Goal: Transaction & Acquisition: Book appointment/travel/reservation

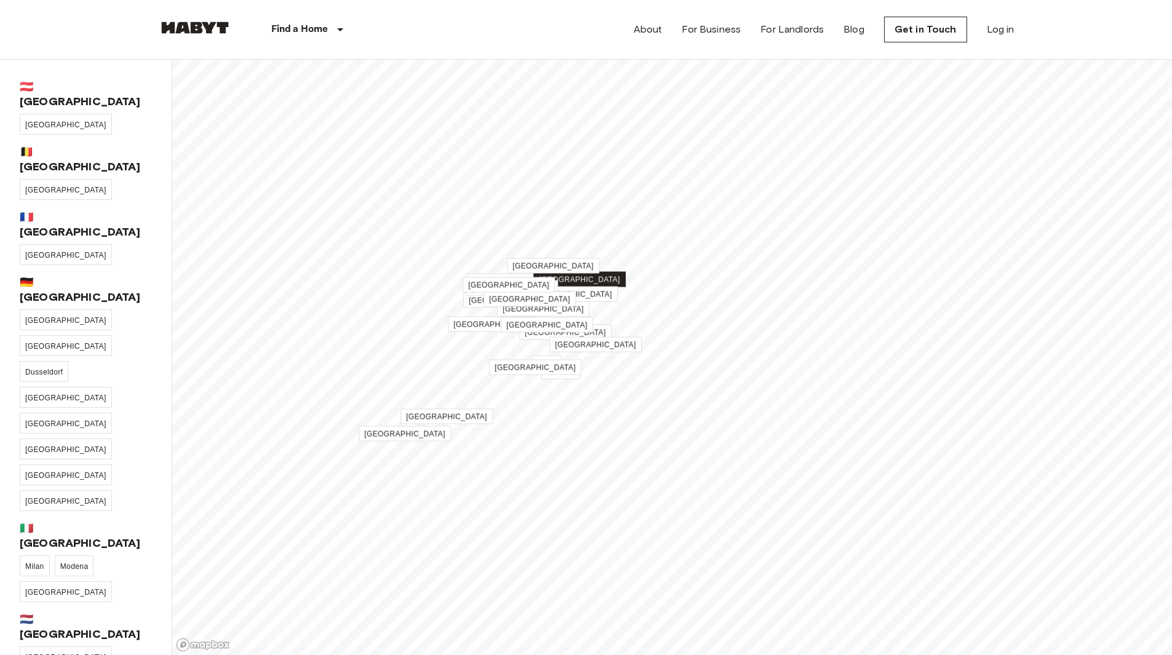
click at [583, 280] on span "[GEOGRAPHIC_DATA]" at bounding box center [579, 280] width 81 height 9
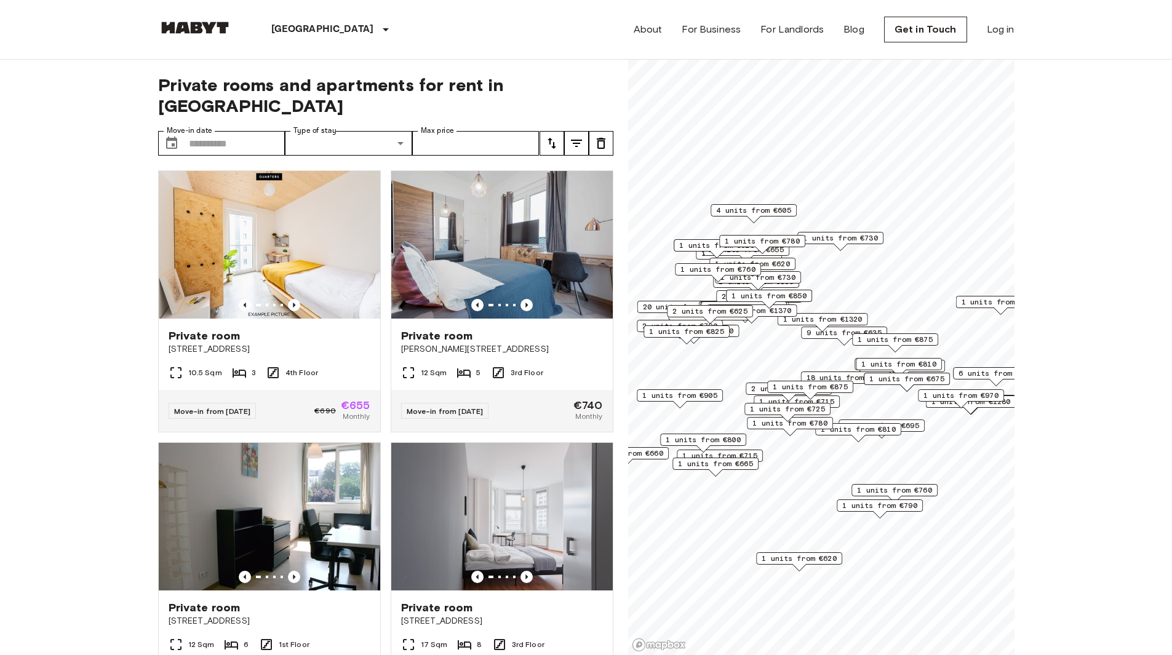
click at [556, 132] on button "tune" at bounding box center [552, 143] width 25 height 25
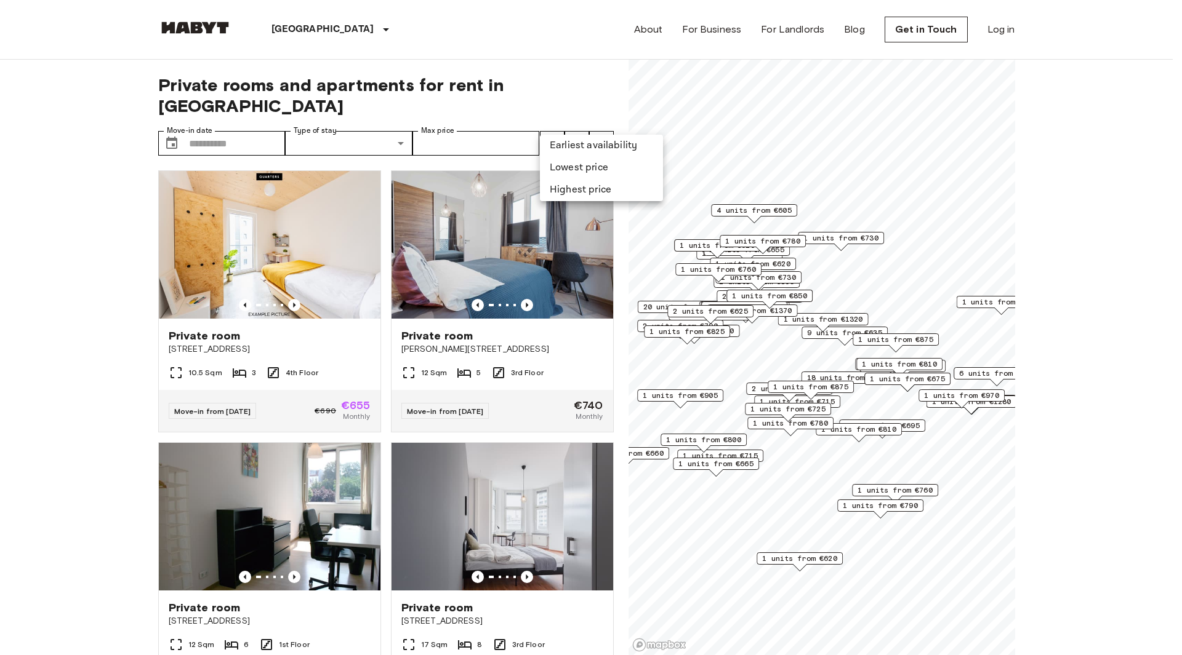
click at [570, 175] on li "Lowest price" at bounding box center [601, 168] width 123 height 22
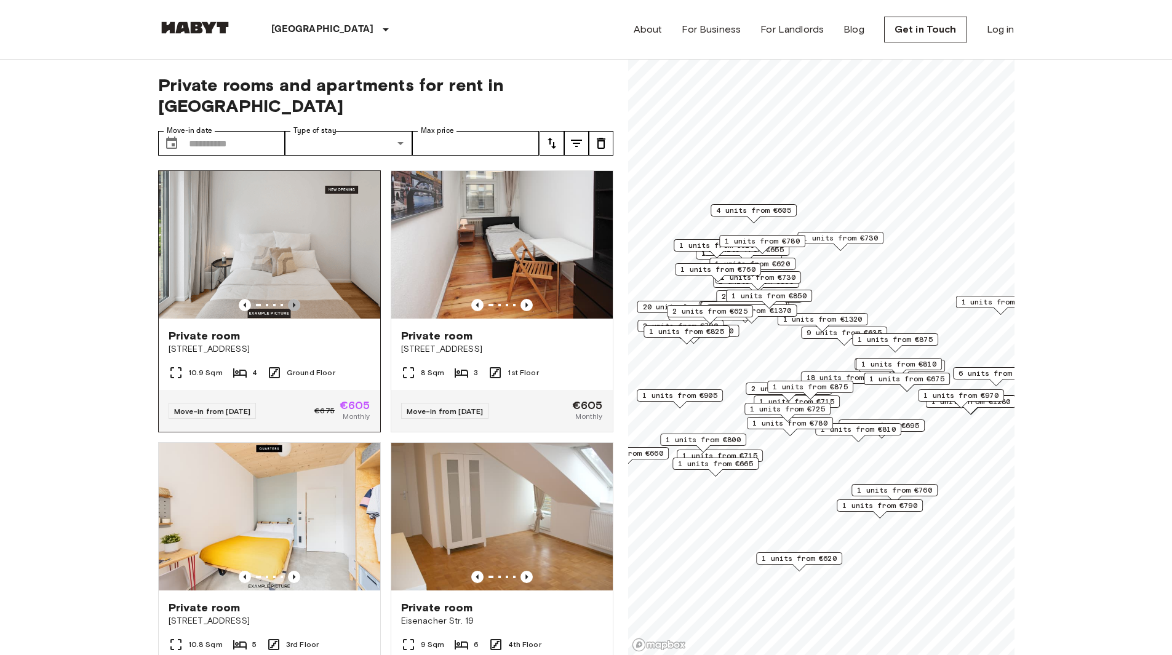
click at [292, 299] on icon "Previous image" at bounding box center [294, 305] width 12 height 12
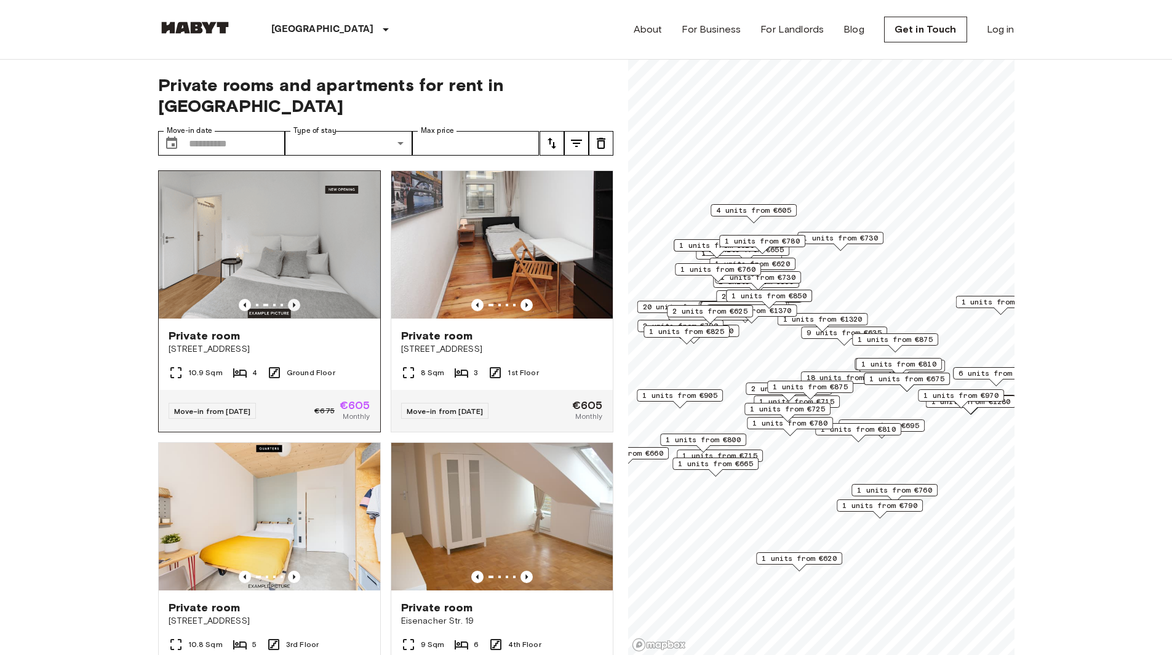
click at [292, 299] on icon "Previous image" at bounding box center [294, 305] width 12 height 12
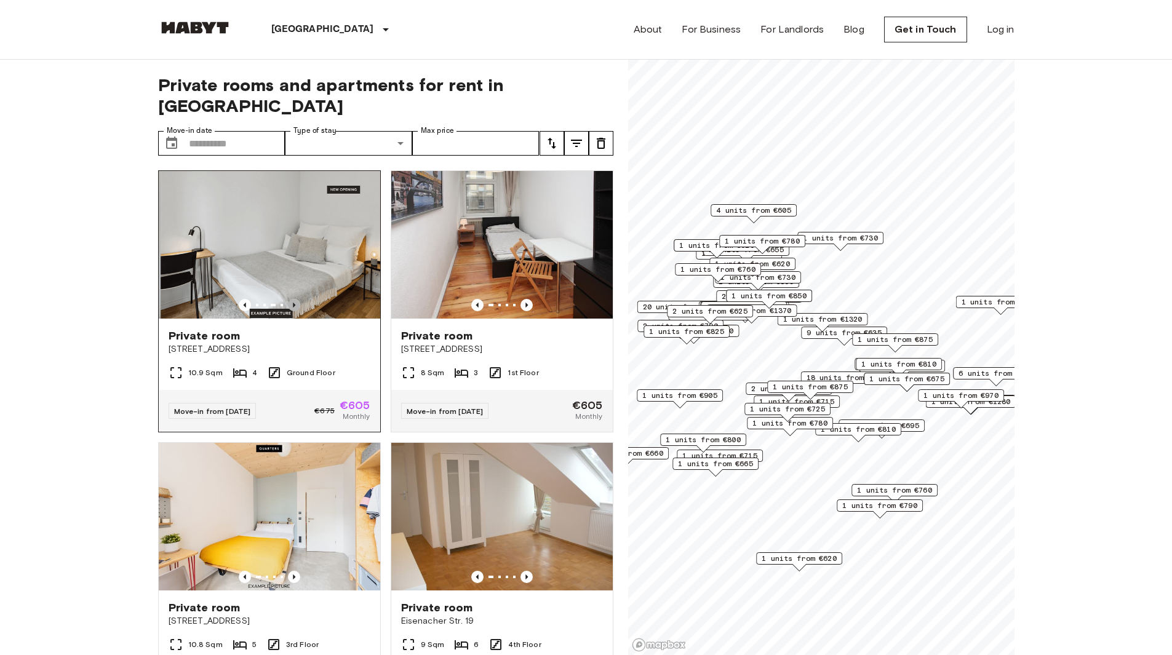
click at [292, 299] on icon "Previous image" at bounding box center [294, 305] width 12 height 12
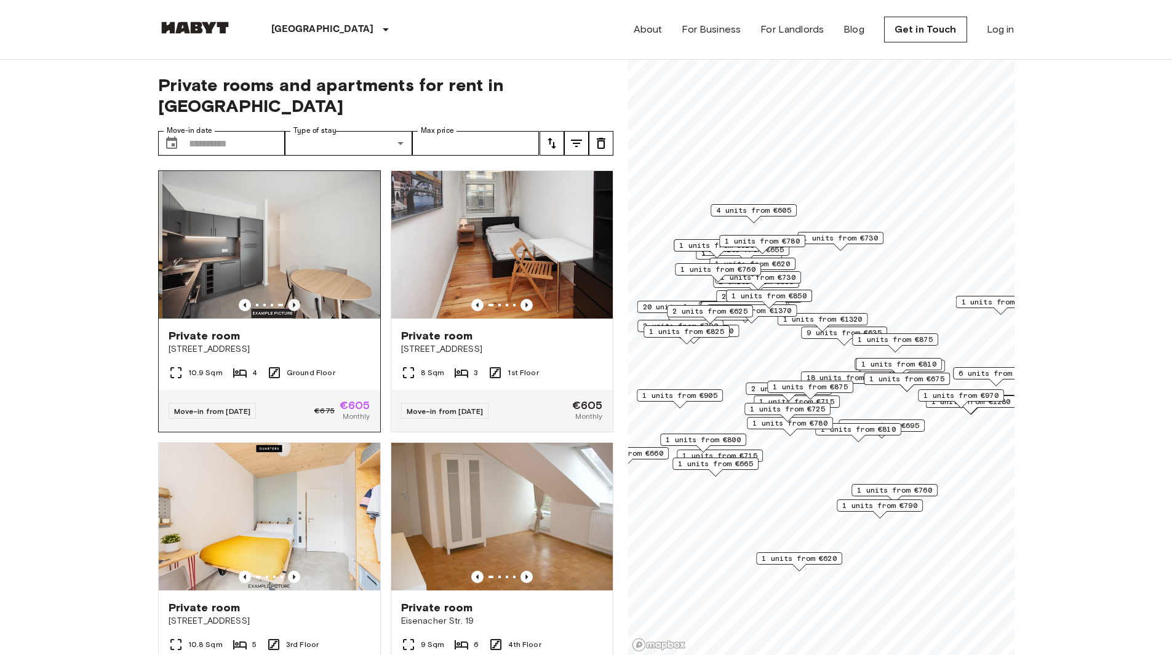
click at [292, 299] on icon "Previous image" at bounding box center [294, 305] width 12 height 12
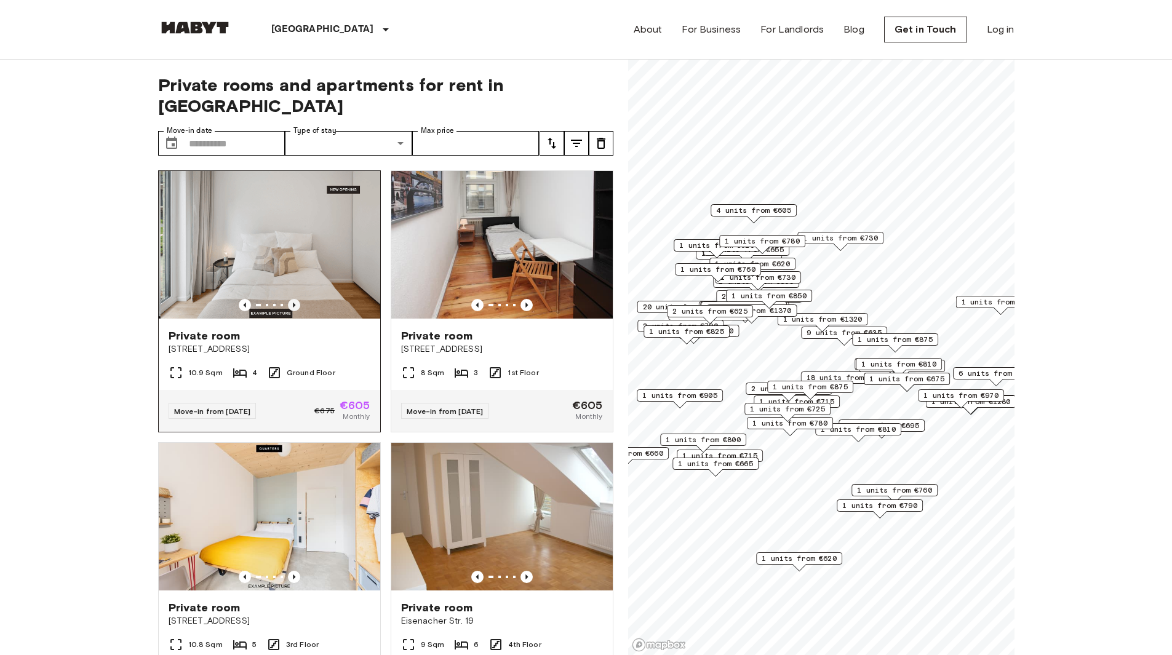
click at [292, 299] on icon "Previous image" at bounding box center [294, 305] width 12 height 12
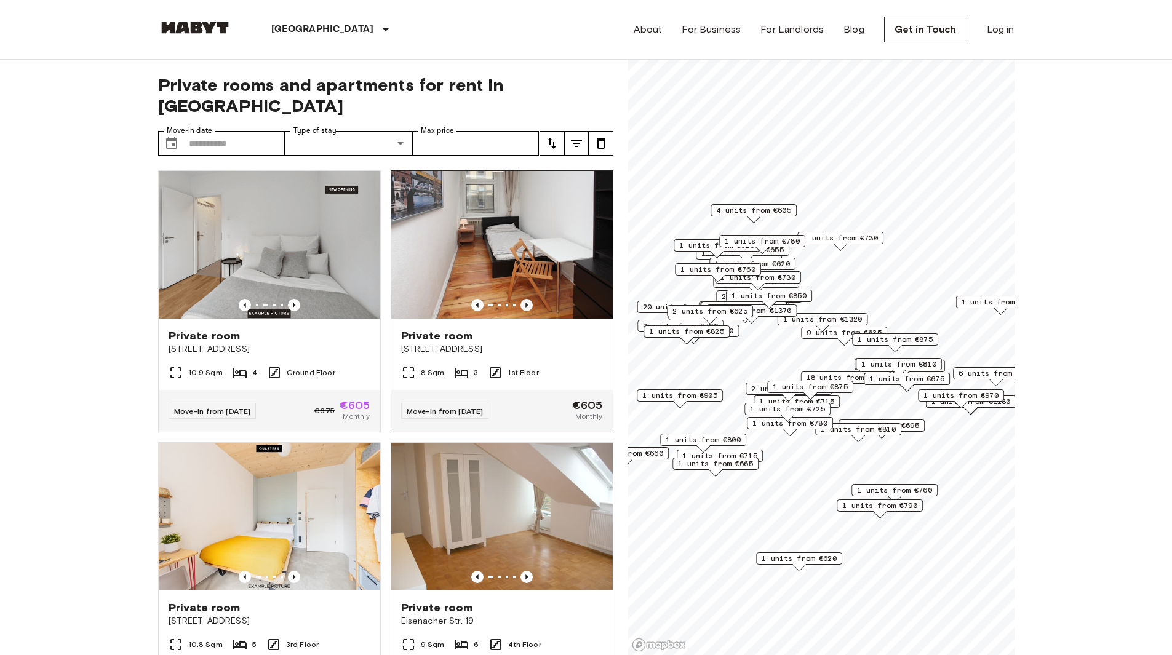
click at [521, 299] on icon "Previous image" at bounding box center [527, 305] width 12 height 12
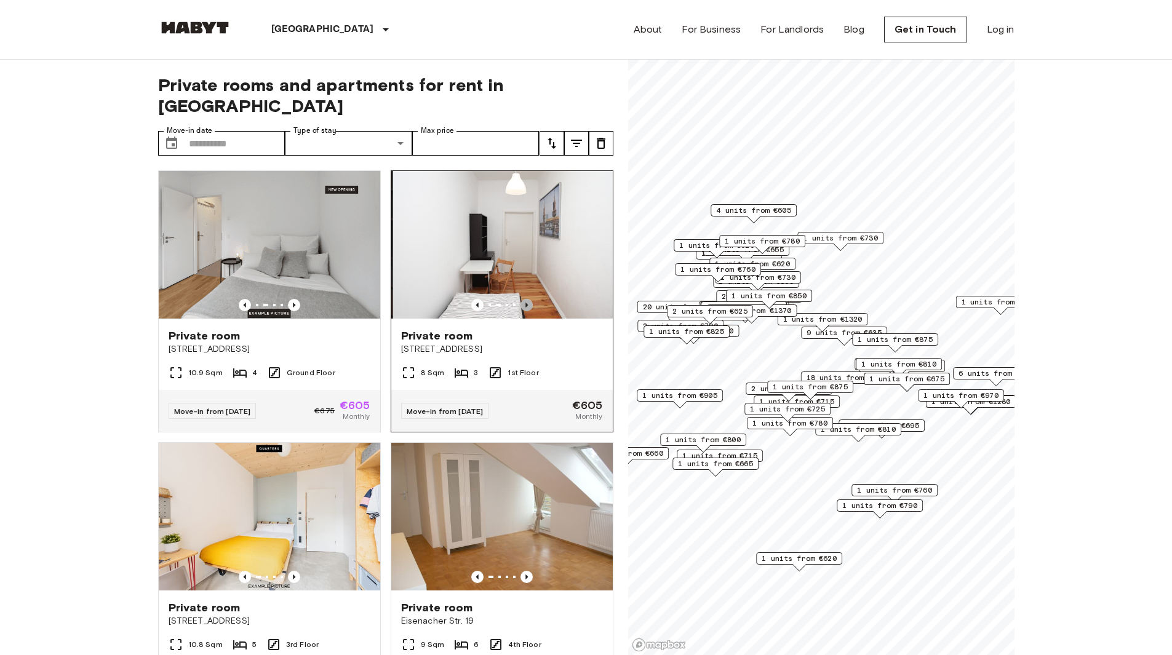
click at [526, 303] on icon "Previous image" at bounding box center [527, 305] width 2 height 5
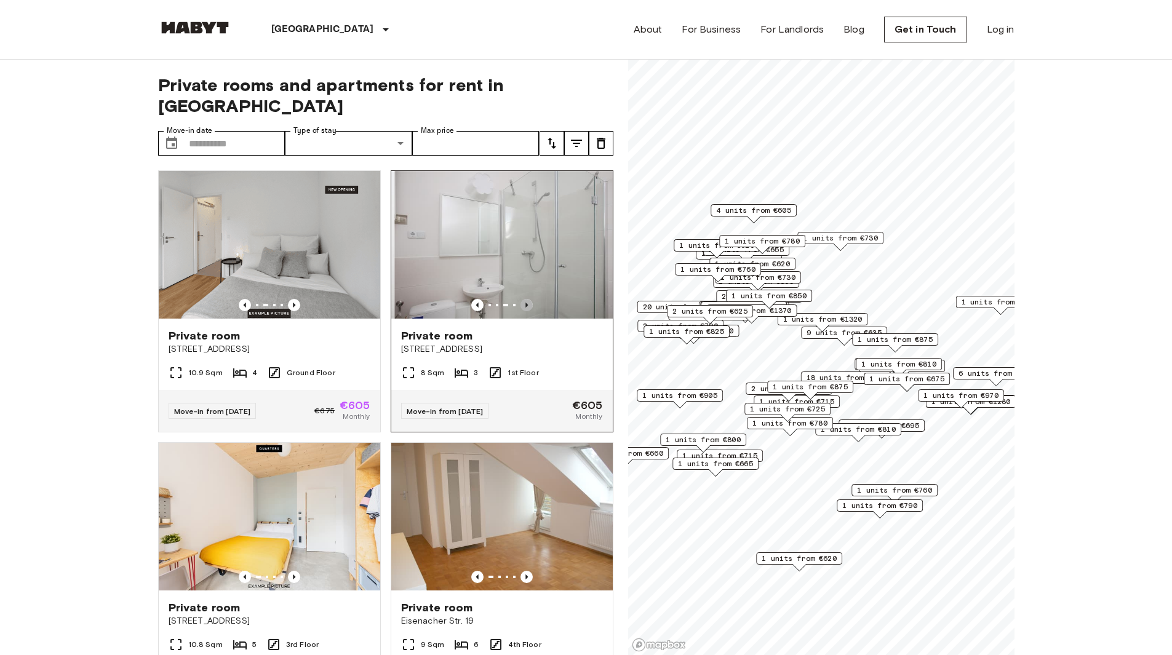
click at [526, 303] on icon "Previous image" at bounding box center [527, 305] width 2 height 5
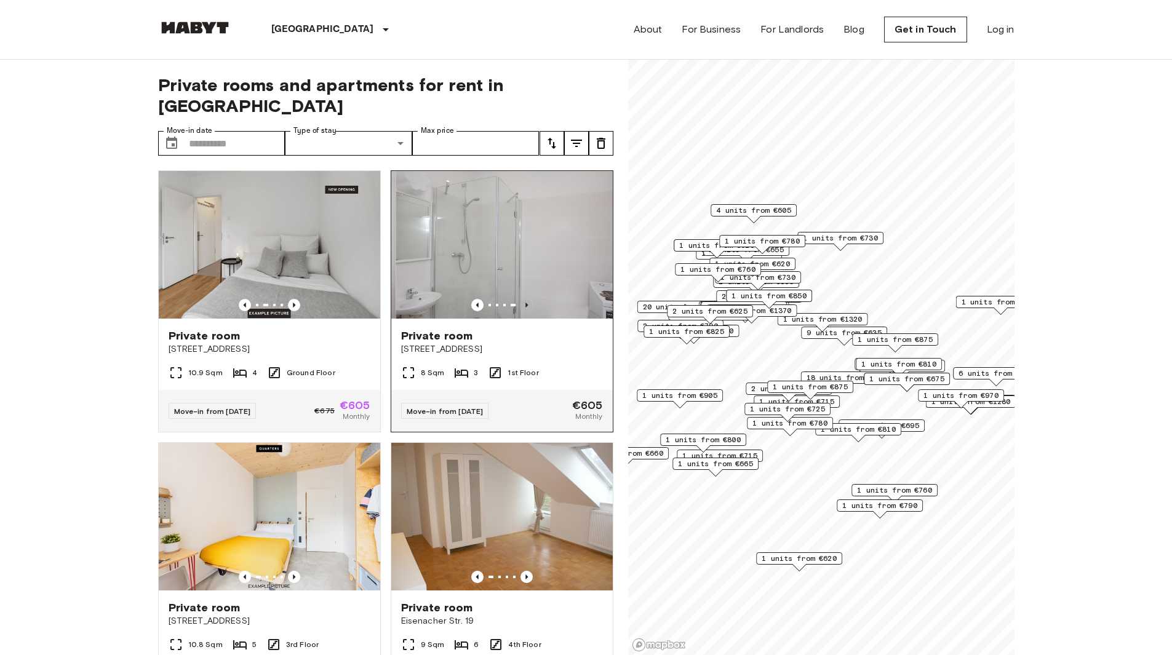
click at [526, 303] on icon "Previous image" at bounding box center [527, 305] width 2 height 5
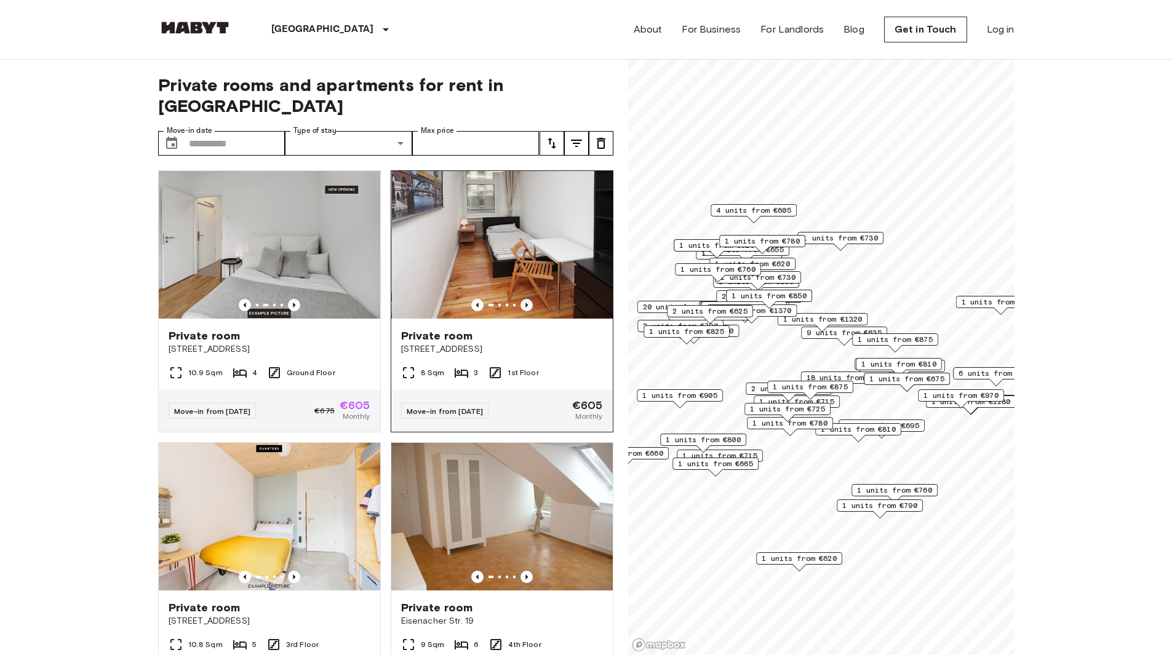
click at [526, 303] on icon "Previous image" at bounding box center [527, 305] width 2 height 5
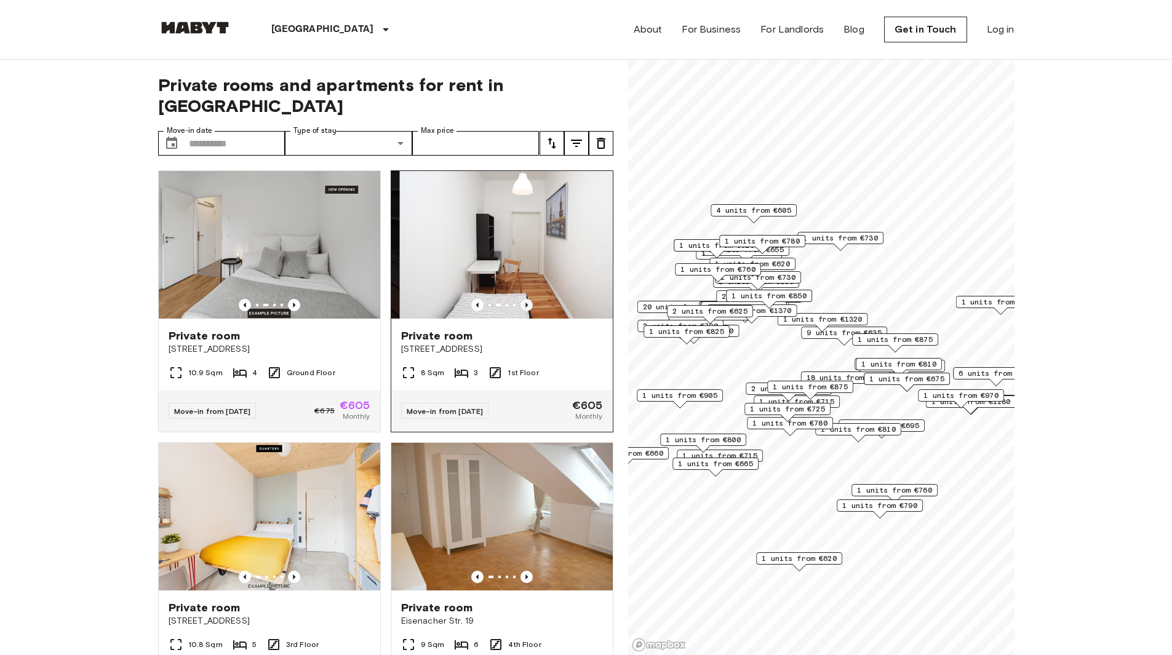
click at [526, 303] on icon "Previous image" at bounding box center [527, 305] width 2 height 5
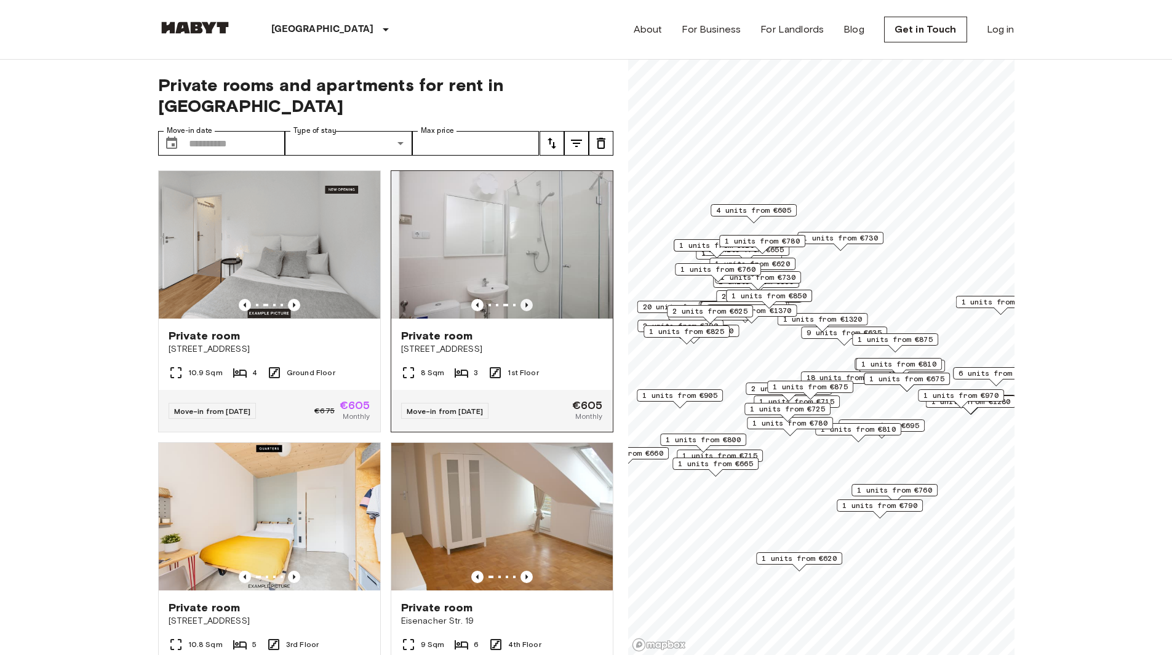
click at [526, 303] on icon "Previous image" at bounding box center [527, 305] width 2 height 5
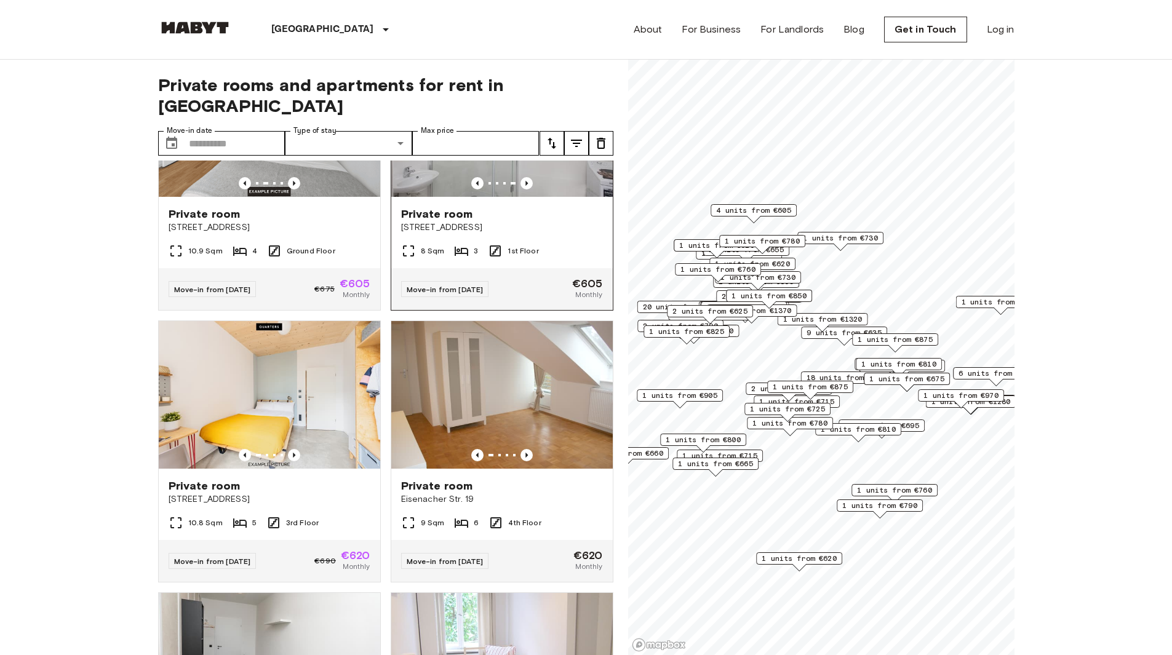
scroll to position [123, 0]
click at [292, 448] on icon "Previous image" at bounding box center [294, 454] width 12 height 12
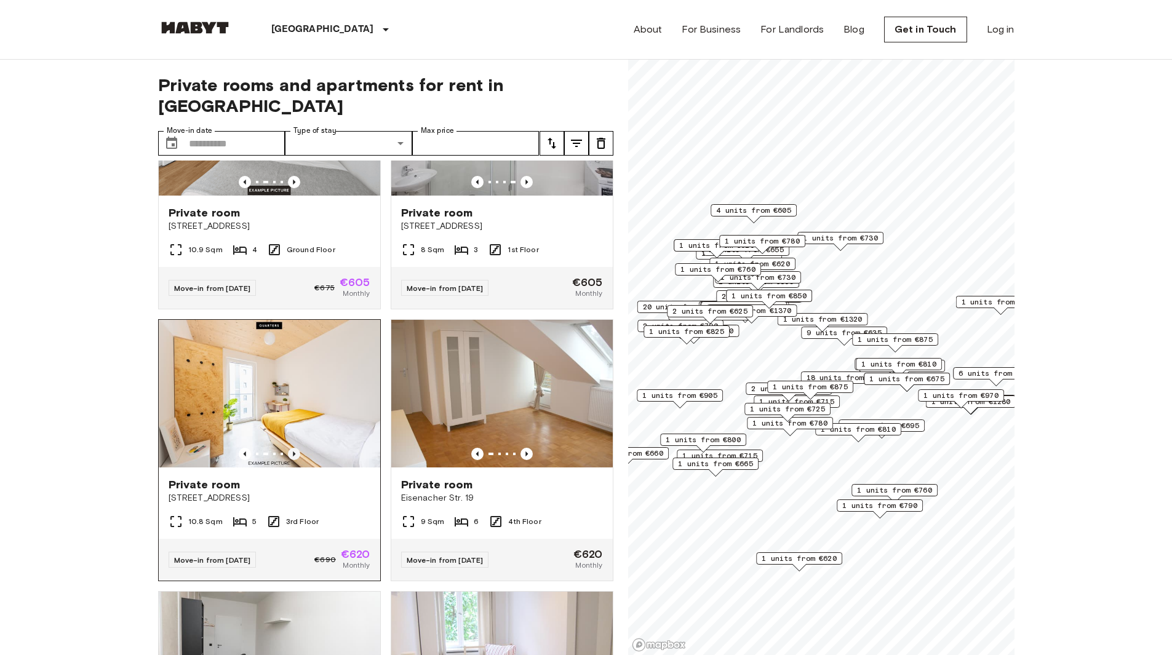
click at [292, 448] on icon "Previous image" at bounding box center [294, 454] width 12 height 12
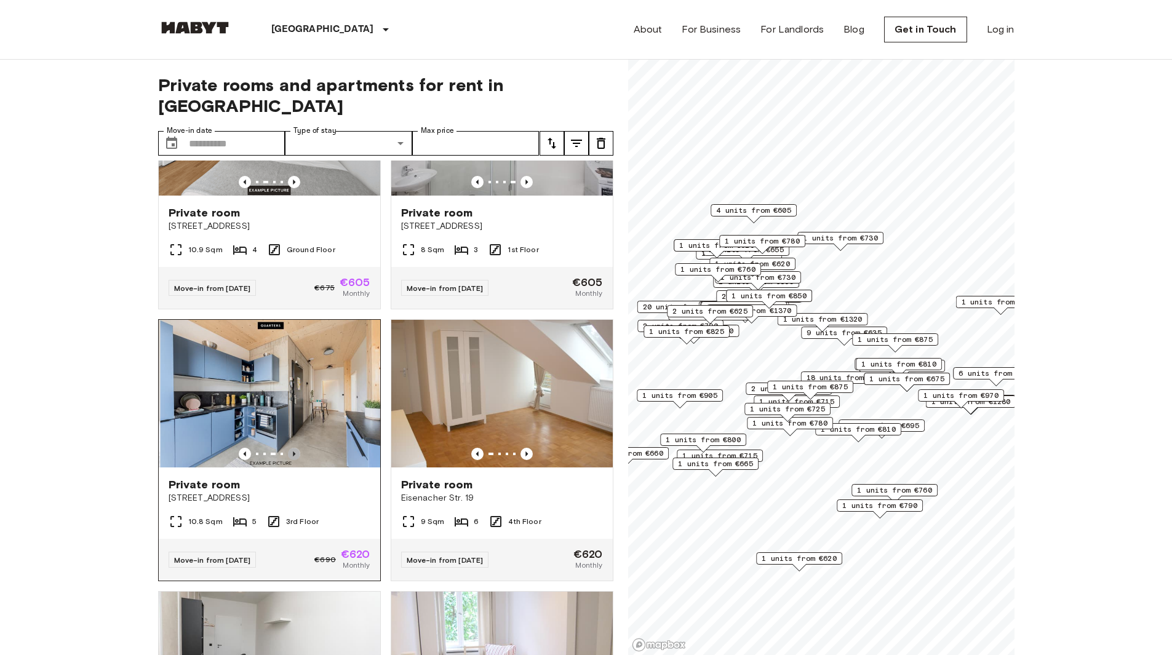
click at [292, 448] on icon "Previous image" at bounding box center [294, 454] width 12 height 12
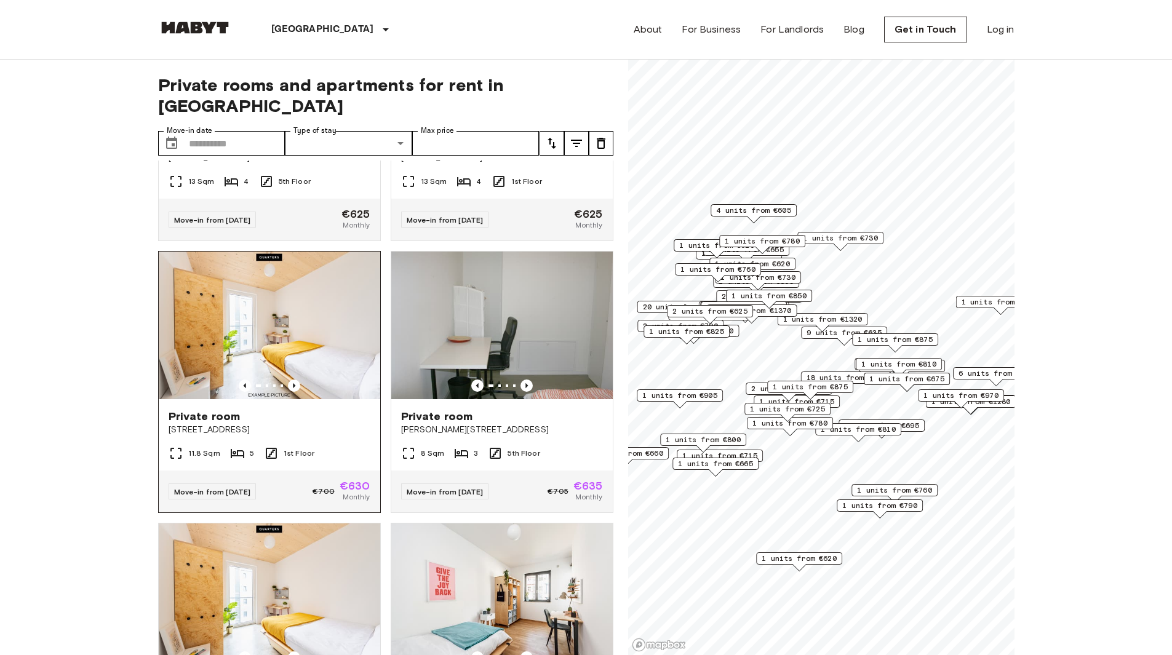
scroll to position [1169, 0]
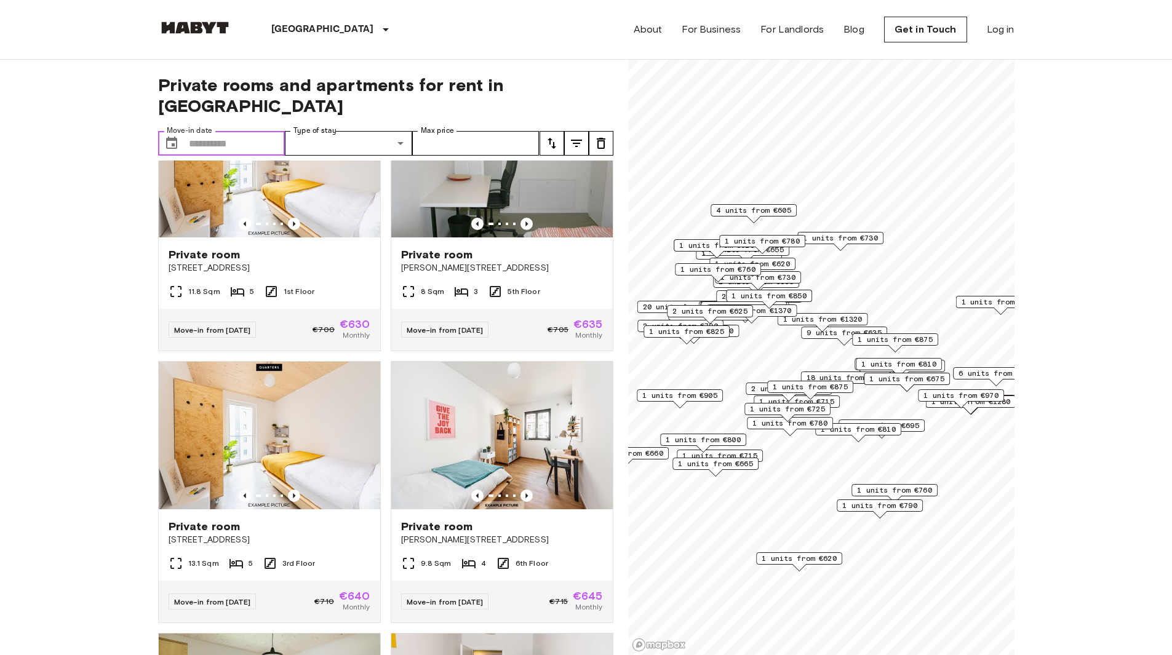
click at [218, 131] on input "Move-in date" at bounding box center [237, 143] width 97 height 25
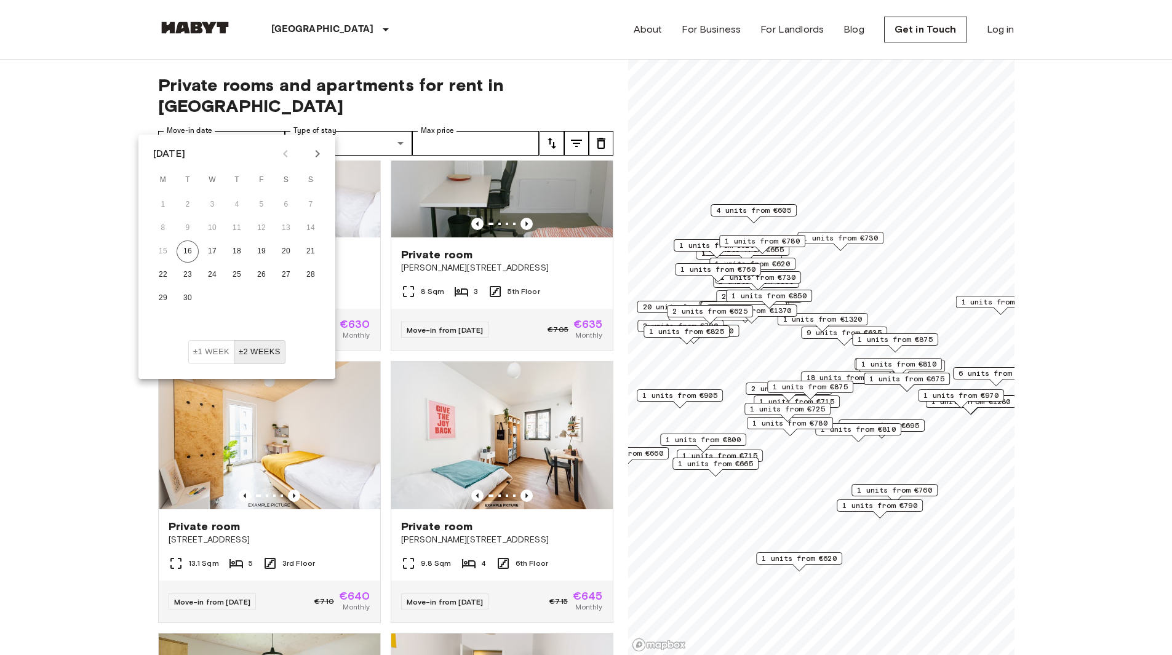
click at [318, 161] on icon "Next month" at bounding box center [317, 153] width 15 height 15
click at [316, 161] on icon "Next month" at bounding box center [317, 153] width 15 height 15
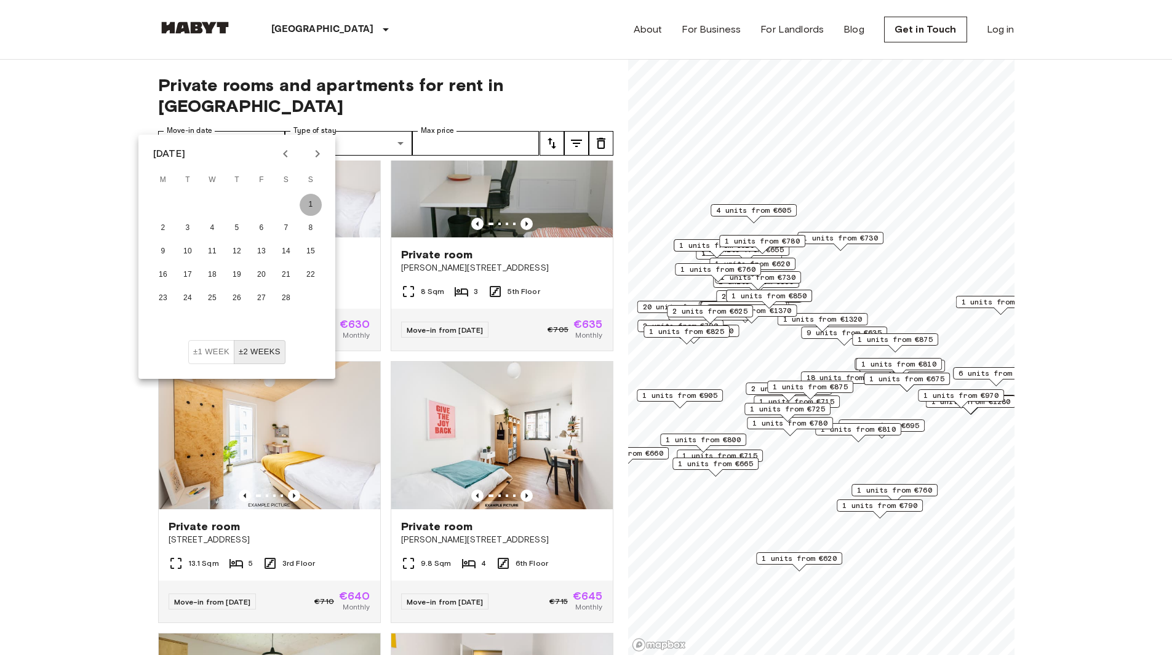
click at [311, 198] on button "1" at bounding box center [311, 205] width 22 height 22
type input "**********"
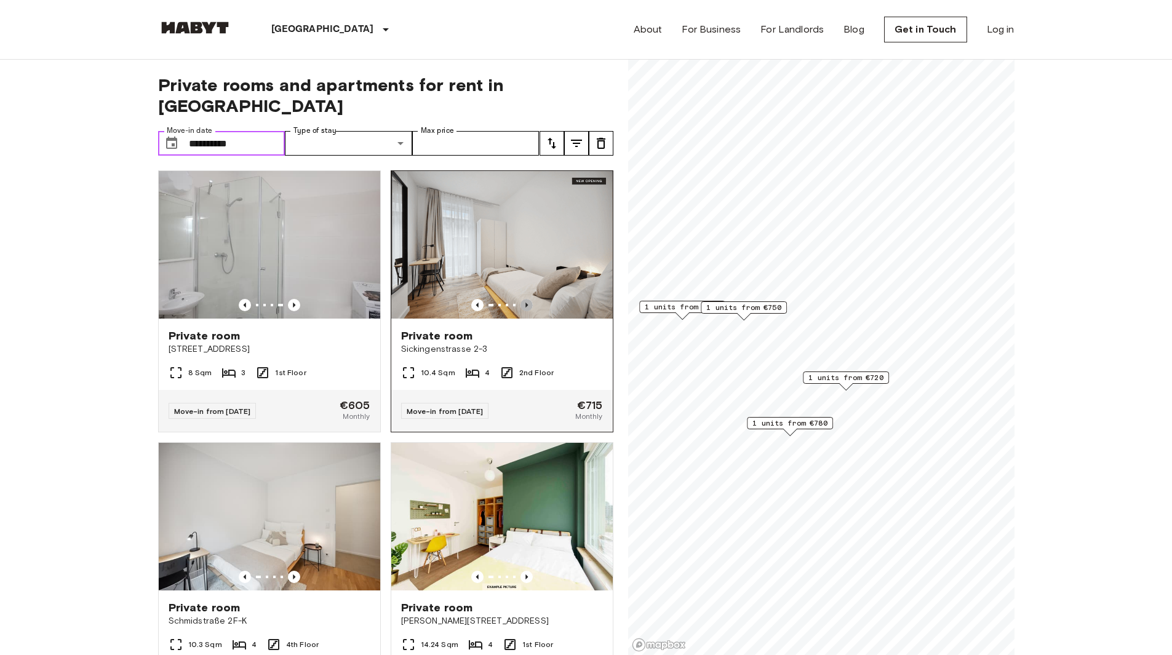
click at [521, 299] on icon "Previous image" at bounding box center [527, 305] width 12 height 12
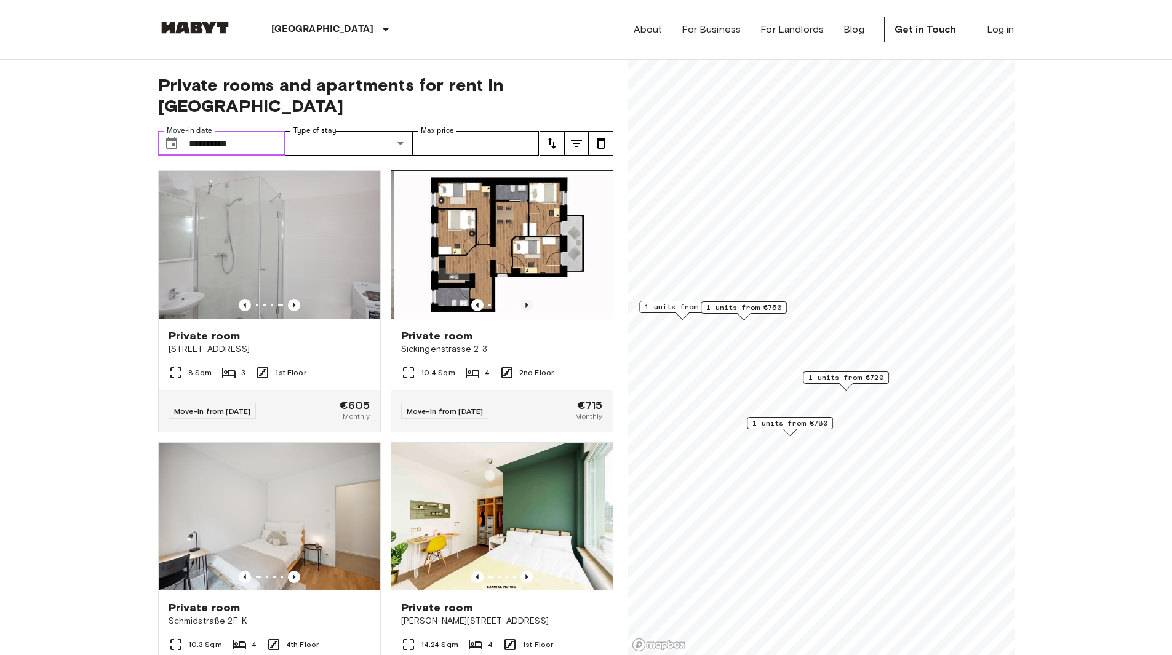
click at [521, 299] on icon "Previous image" at bounding box center [527, 305] width 12 height 12
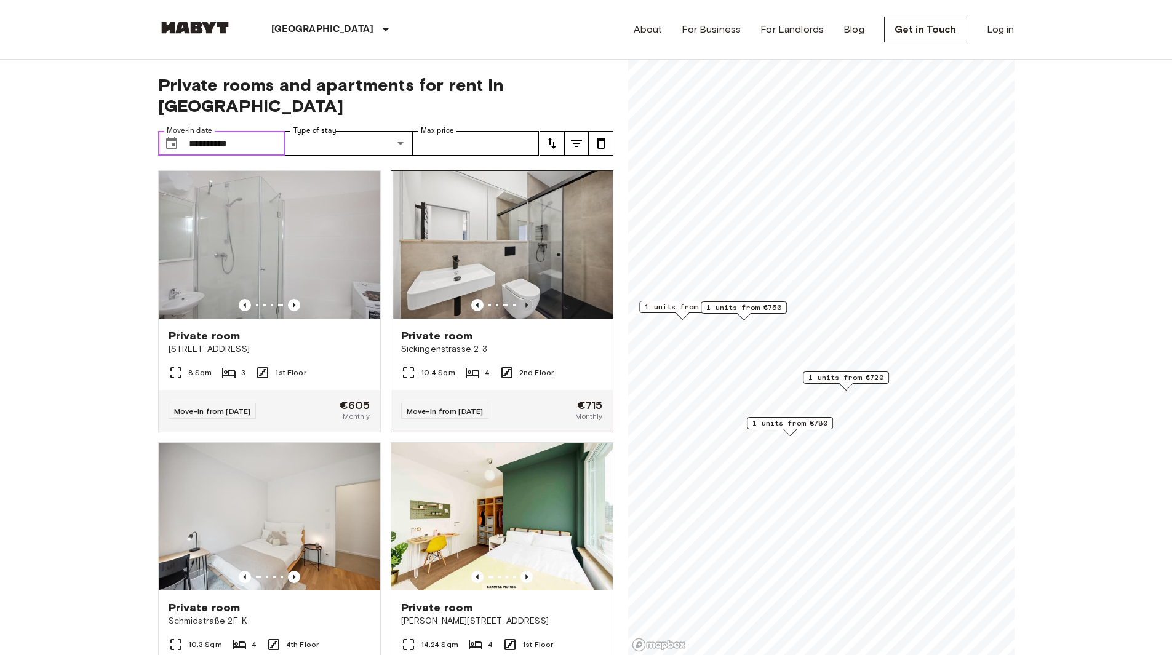
click at [521, 299] on icon "Previous image" at bounding box center [527, 305] width 12 height 12
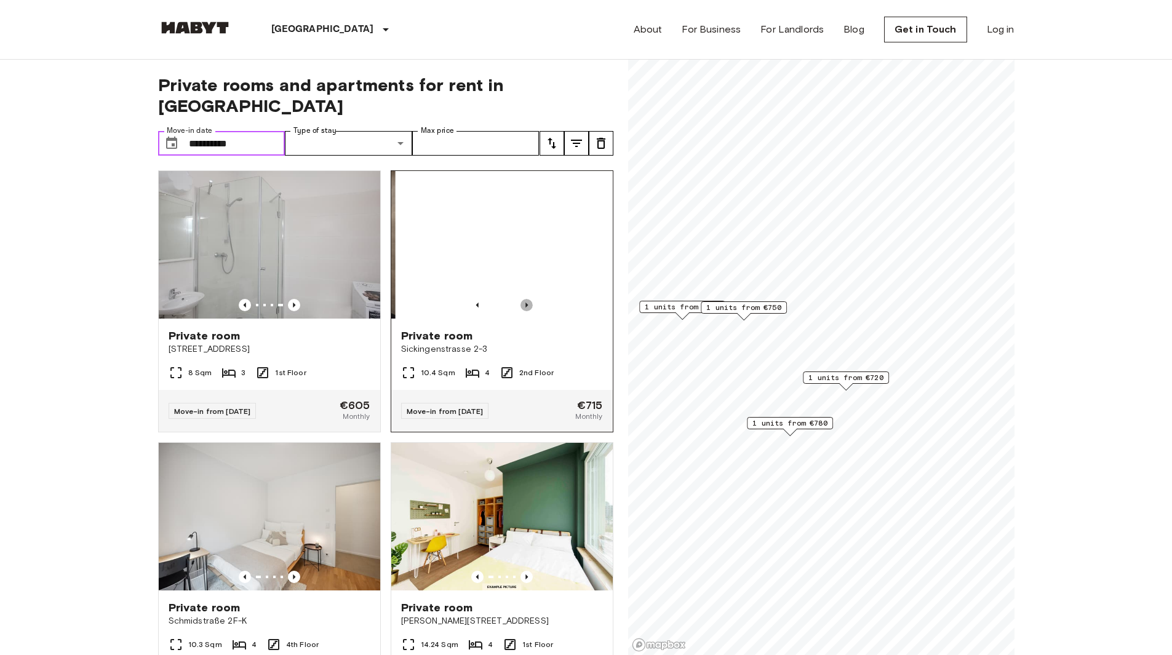
click at [521, 299] on icon "Previous image" at bounding box center [527, 305] width 12 height 12
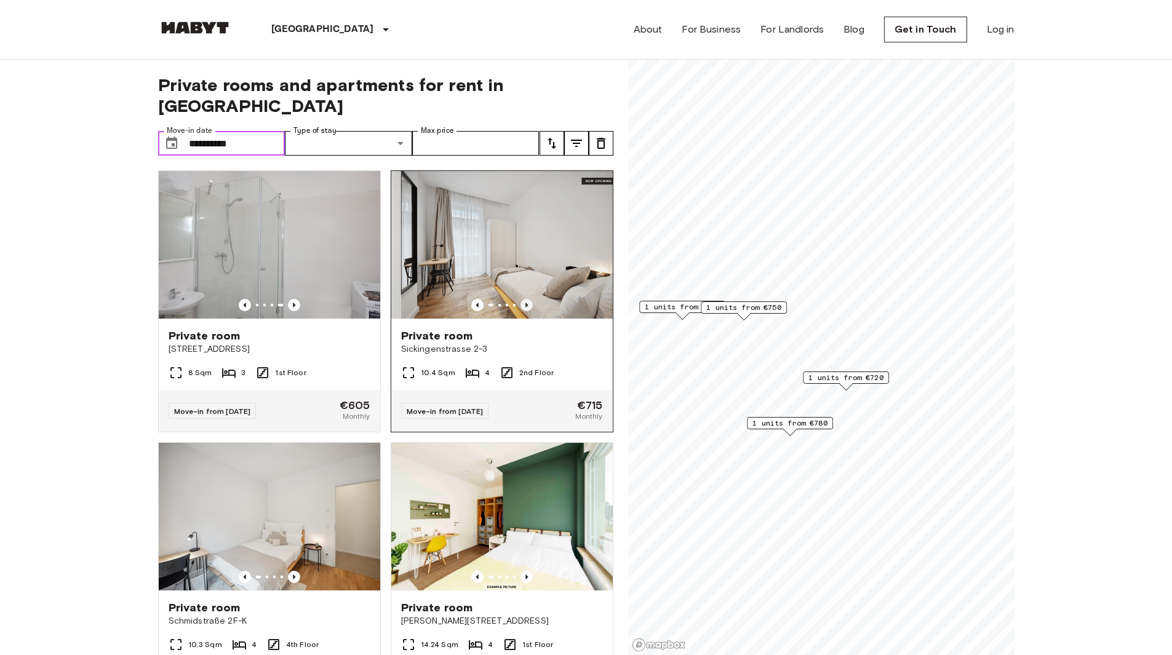
click at [521, 299] on icon "Previous image" at bounding box center [527, 305] width 12 height 12
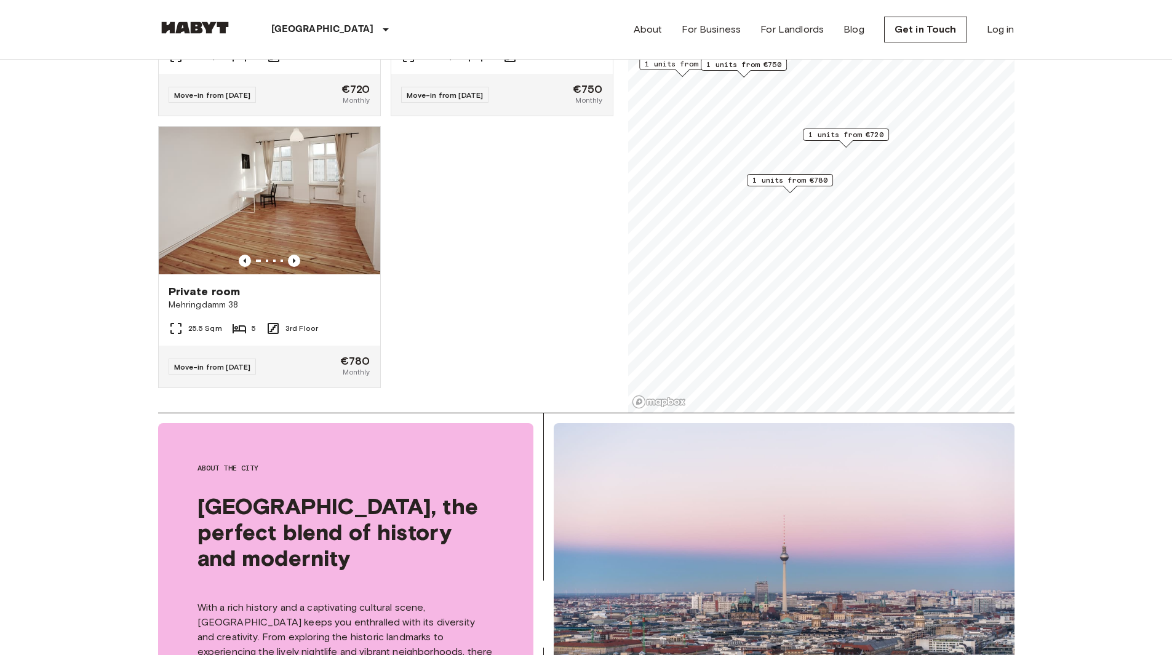
scroll to position [246, 0]
